Goal: Task Accomplishment & Management: Manage account settings

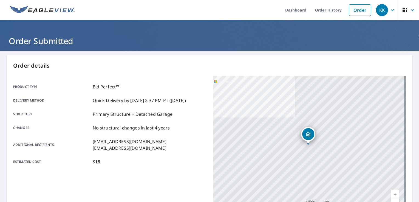
scroll to position [53, 0]
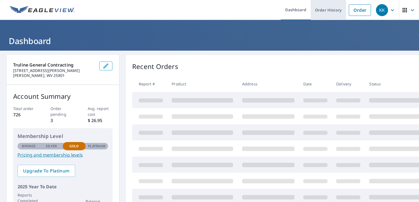
click at [336, 7] on link "Order History" at bounding box center [328, 10] width 35 height 20
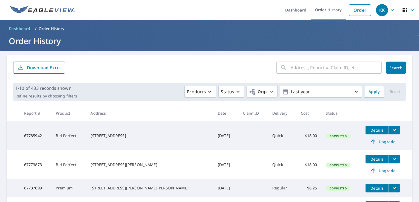
click at [321, 69] on input "text" at bounding box center [336, 67] width 91 height 15
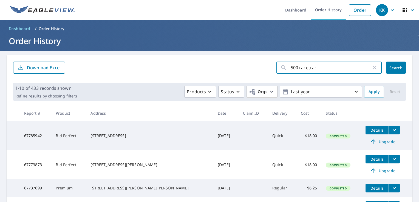
type input "500 racetrack"
click button "Search" at bounding box center [396, 68] width 20 height 12
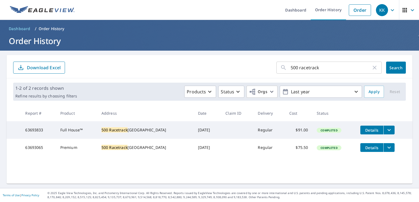
click at [386, 132] on icon "filesDropdownBtn-63693833" at bounding box center [389, 130] width 7 height 7
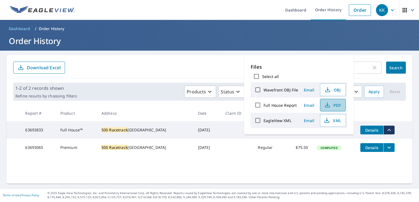
click at [336, 108] on span "PDF" at bounding box center [332, 105] width 18 height 7
click at [310, 106] on span "Email" at bounding box center [308, 105] width 13 height 5
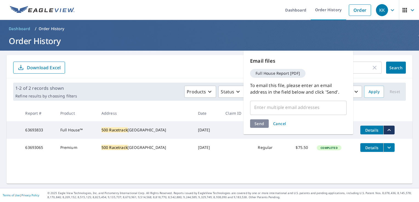
click at [310, 106] on input "text" at bounding box center [293, 107] width 83 height 10
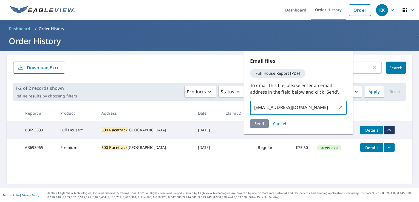
type input "[EMAIL_ADDRESS][DOMAIN_NAME]"
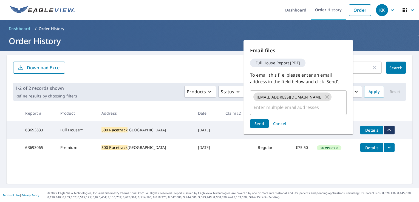
click at [263, 128] on div "Email files Full House Report [PDF] To email this file, please enter an email a…" at bounding box center [298, 87] width 110 height 94
click at [261, 125] on span "Send" at bounding box center [259, 123] width 10 height 5
click at [295, 109] on input "text" at bounding box center [293, 107] width 83 height 10
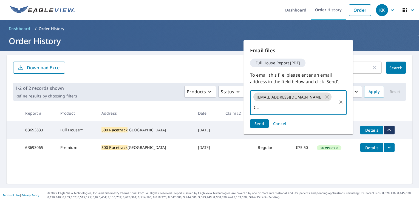
type input "C"
